Goal: Task Accomplishment & Management: Use online tool/utility

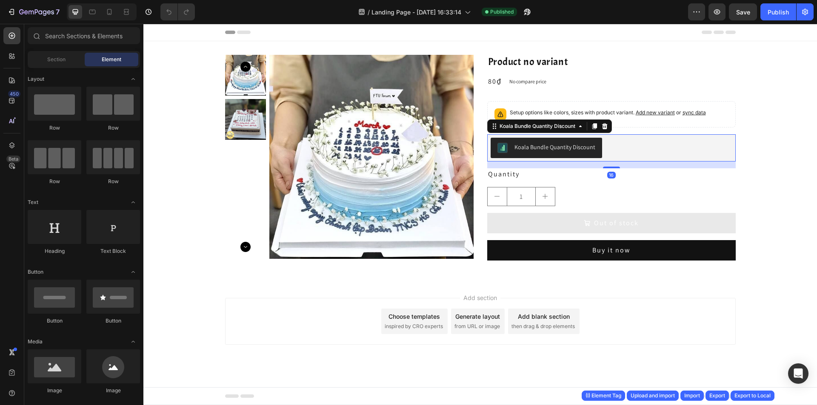
click at [670, 157] on div "Koala Bundle Quantity Discount" at bounding box center [611, 148] width 242 height 20
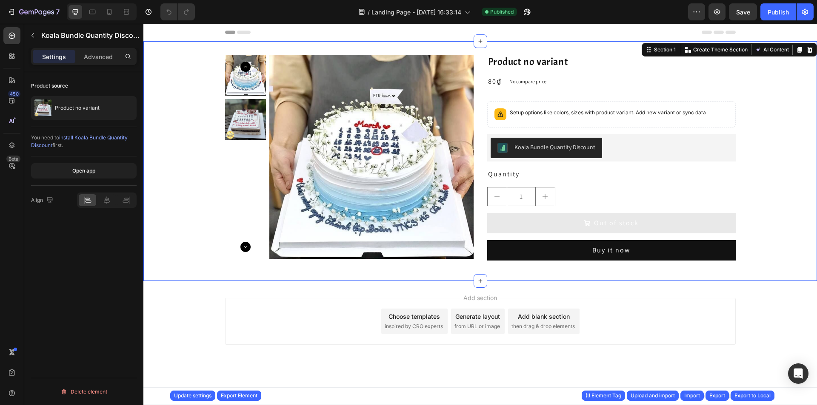
click at [485, 51] on div "Product Images Product no variant Product Title 80₫ Product Price Product Price…" at bounding box center [479, 161] width 673 height 240
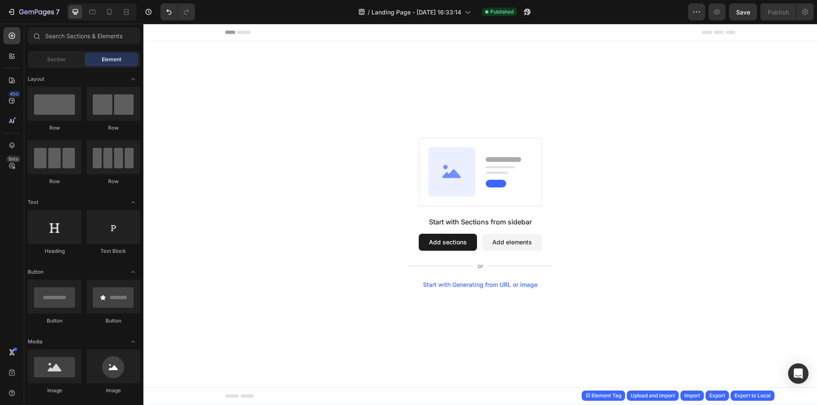
click at [440, 61] on div "Start with Sections from sidebar Add sections Add elements Start with Generatin…" at bounding box center [479, 212] width 673 height 343
drag, startPoint x: 440, startPoint y: 61, endPoint x: 268, endPoint y: 51, distance: 173.0
click at [440, 61] on div "Start with Sections from sidebar Add sections Add elements Start with Generatin…" at bounding box center [479, 212] width 673 height 343
click at [96, 46] on div at bounding box center [83, 37] width 119 height 20
click at [91, 34] on input "text" at bounding box center [84, 35] width 112 height 17
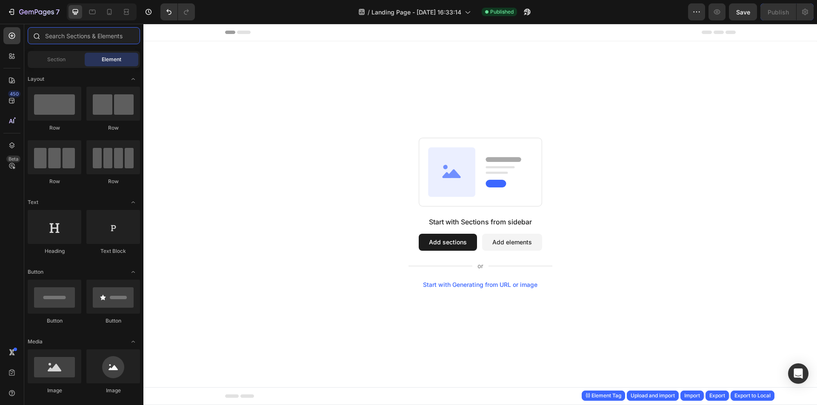
click at [91, 34] on input "text" at bounding box center [84, 35] width 112 height 17
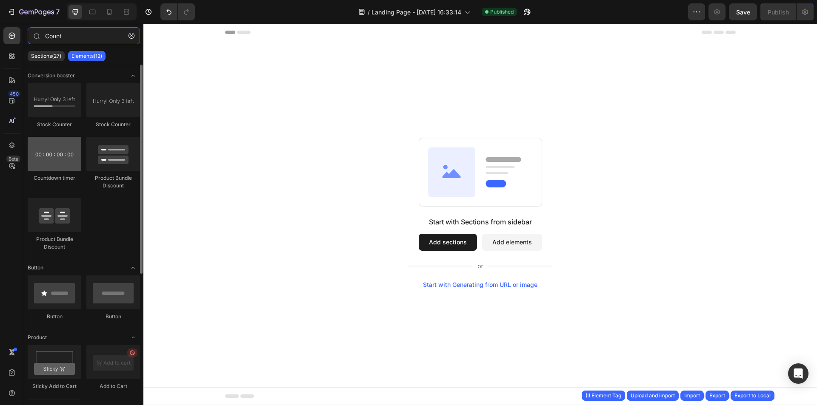
type input "Count"
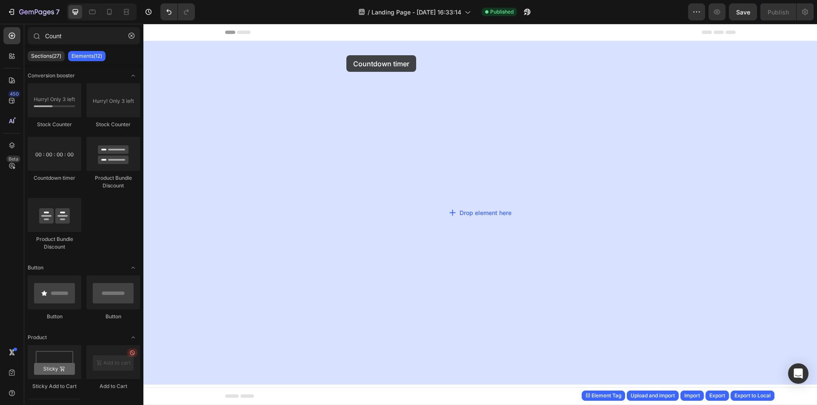
drag, startPoint x: 214, startPoint y: 173, endPoint x: 343, endPoint y: 51, distance: 177.9
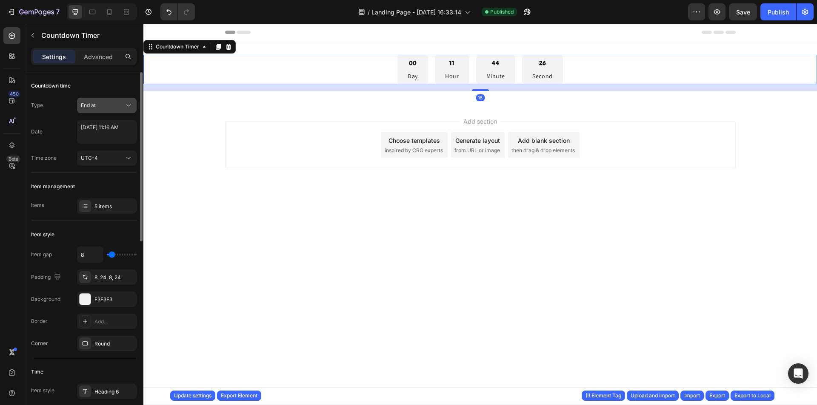
click at [110, 103] on div "End at" at bounding box center [102, 106] width 43 height 8
click at [112, 100] on button "End at" at bounding box center [107, 105] width 60 height 15
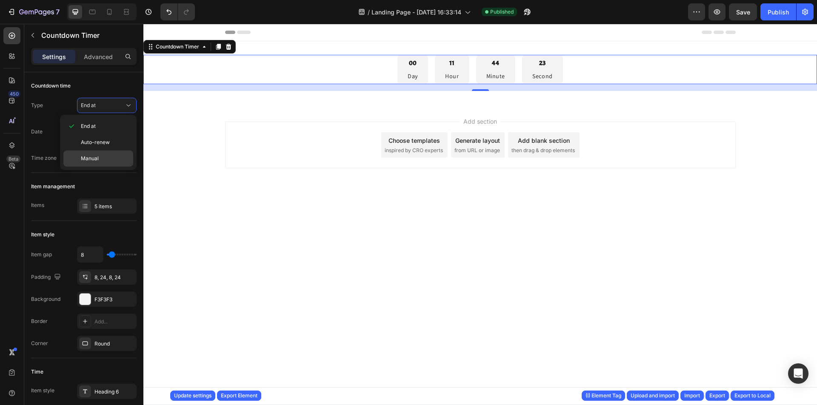
click at [103, 160] on p "Manual" at bounding box center [105, 159] width 48 height 8
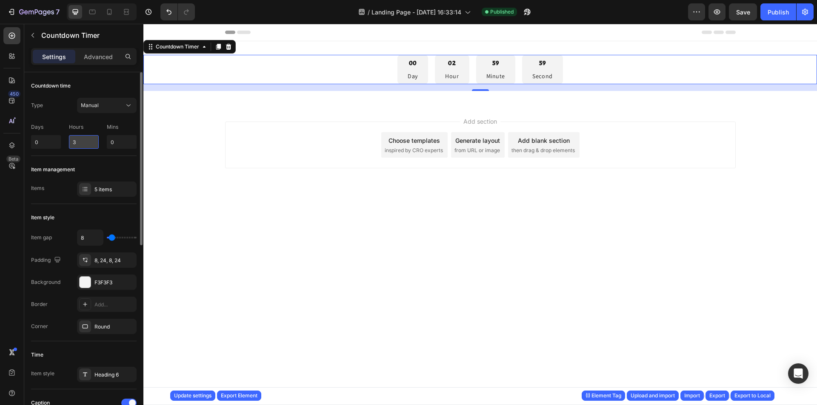
click at [90, 142] on input "3" at bounding box center [84, 142] width 30 height 14
drag, startPoint x: 90, startPoint y: 142, endPoint x: -7, endPoint y: 136, distance: 96.8
click at [0, 0] on html "7 Version history / Landing Page - [DATE] 16:33:14 Published Preview Publish 45…" at bounding box center [408, 0] width 817 height 0
type input "0"
click at [128, 136] on input "0" at bounding box center [122, 142] width 30 height 14
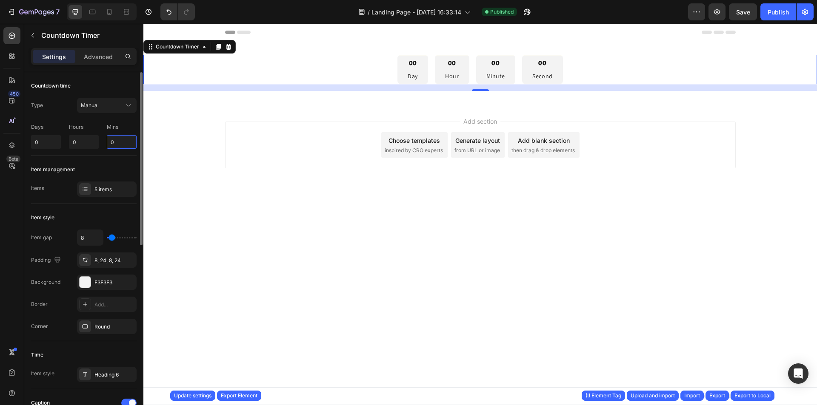
drag, startPoint x: 127, startPoint y: 136, endPoint x: 101, endPoint y: 138, distance: 26.0
click at [101, 138] on div "Days 0 Hours 0 Mins 0" at bounding box center [84, 134] width 106 height 29
type input "2"
click at [100, 157] on div "Item management Items 5 items" at bounding box center [84, 180] width 106 height 48
click at [115, 144] on input "2" at bounding box center [122, 142] width 30 height 14
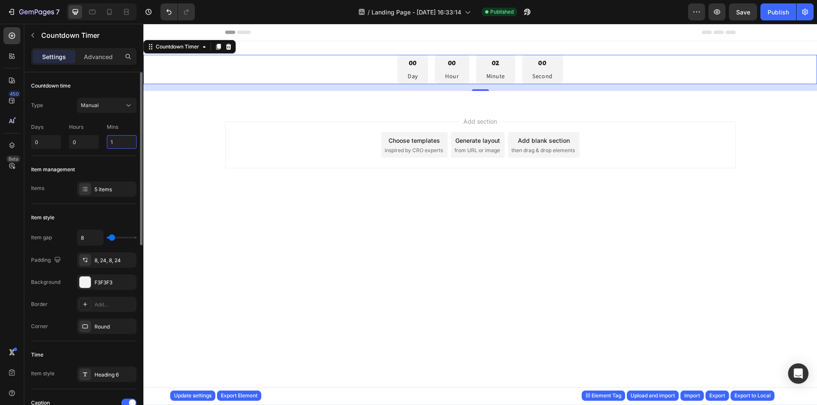
type input "1"
click at [114, 83] on div "Countdown time" at bounding box center [84, 86] width 106 height 14
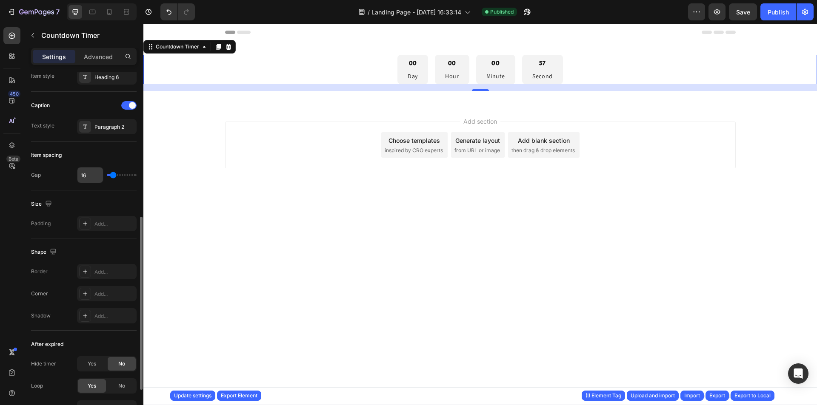
scroll to position [379, 0]
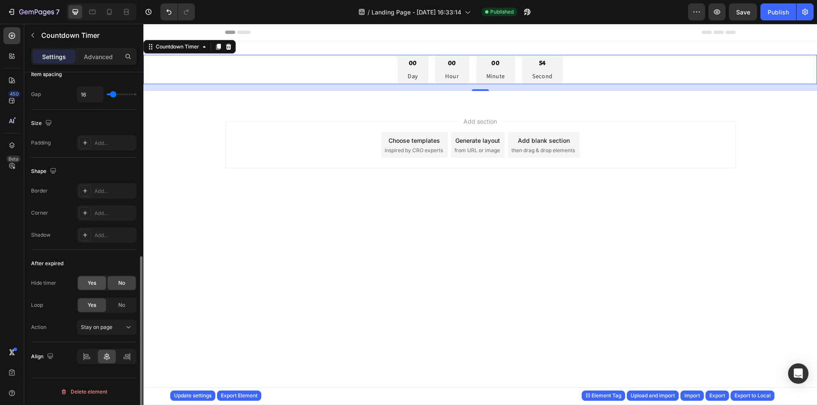
click at [100, 281] on div "Yes" at bounding box center [92, 284] width 28 height 14
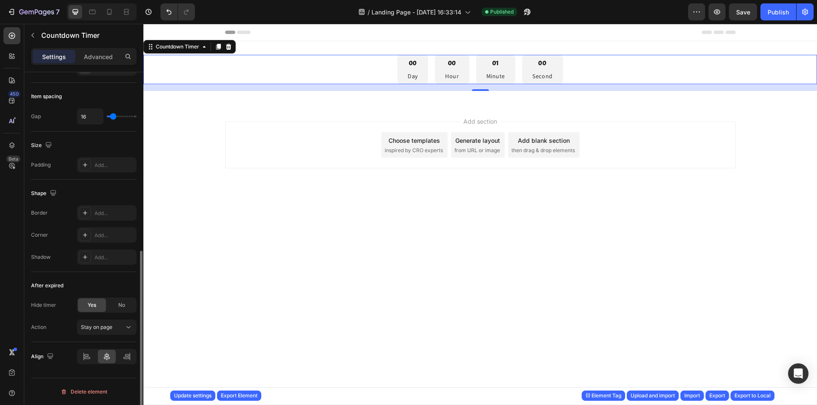
scroll to position [356, 0]
click at [113, 305] on div "No" at bounding box center [122, 306] width 28 height 14
click at [115, 328] on div "No" at bounding box center [122, 328] width 28 height 14
click at [100, 310] on div "Yes" at bounding box center [92, 306] width 28 height 14
click at [778, 14] on div "Publish" at bounding box center [777, 12] width 21 height 9
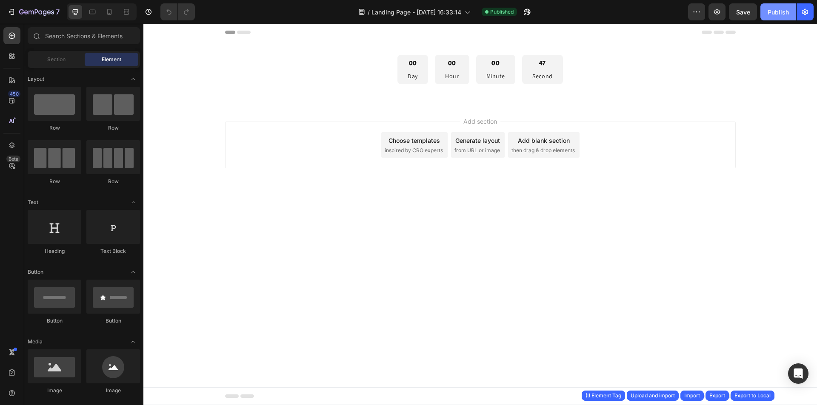
click at [777, 4] on button "Publish" at bounding box center [778, 11] width 36 height 17
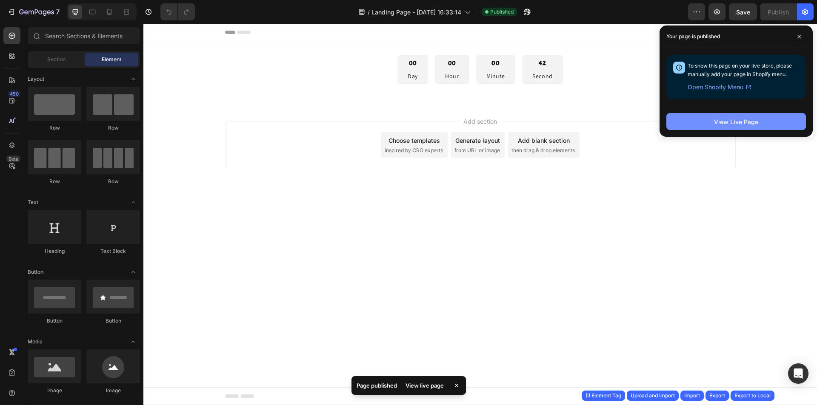
click at [696, 118] on button "View Live Page" at bounding box center [736, 121] width 140 height 17
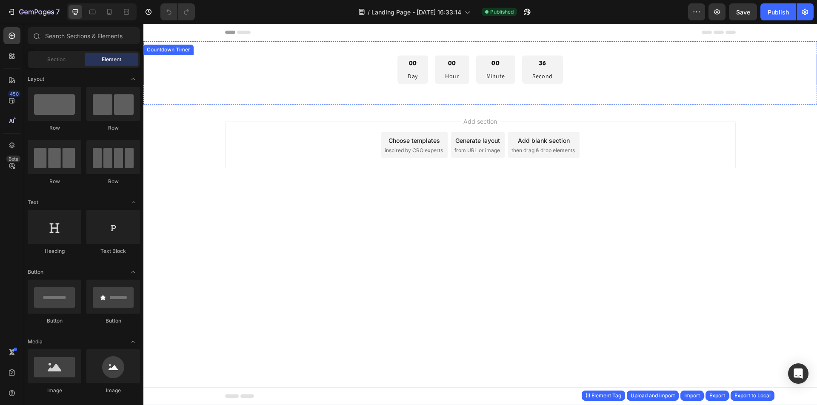
click at [344, 67] on div "00 Day 00 Hour 00 Minute 36 Second" at bounding box center [479, 69] width 673 height 29
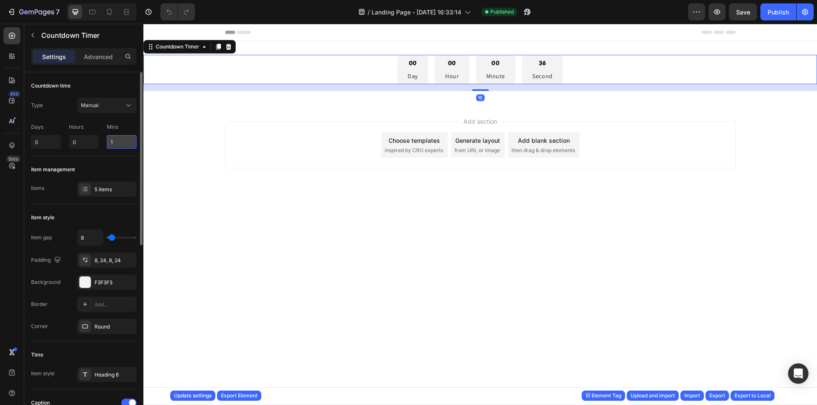
click at [121, 143] on input "1" at bounding box center [122, 142] width 30 height 14
click at [120, 126] on p "Mins" at bounding box center [122, 127] width 30 height 8
click at [117, 147] on input "1" at bounding box center [122, 142] width 30 height 14
click at [124, 173] on div "Item management" at bounding box center [84, 170] width 106 height 14
click at [119, 143] on input "1" at bounding box center [122, 142] width 30 height 14
